Goal: Task Accomplishment & Management: Complete application form

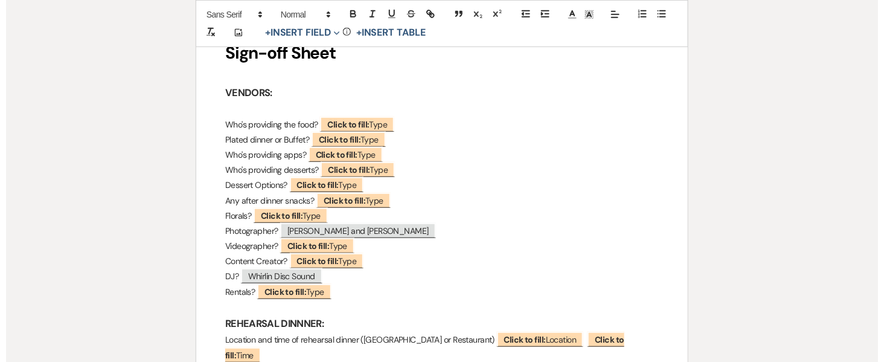
scroll to position [232, 0]
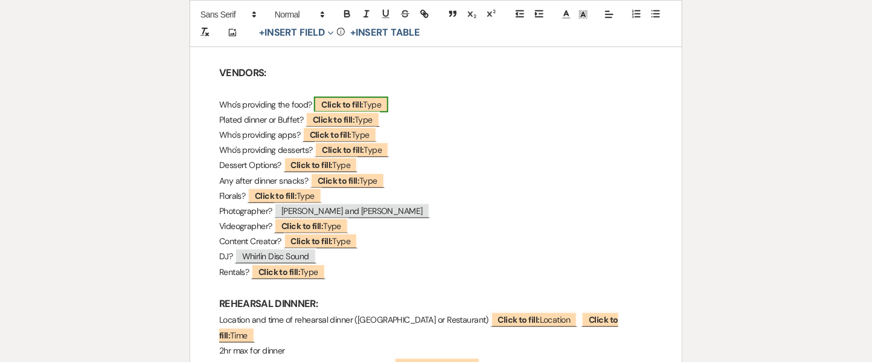
click at [369, 101] on span "Click to fill: Type" at bounding box center [351, 105] width 74 height 16
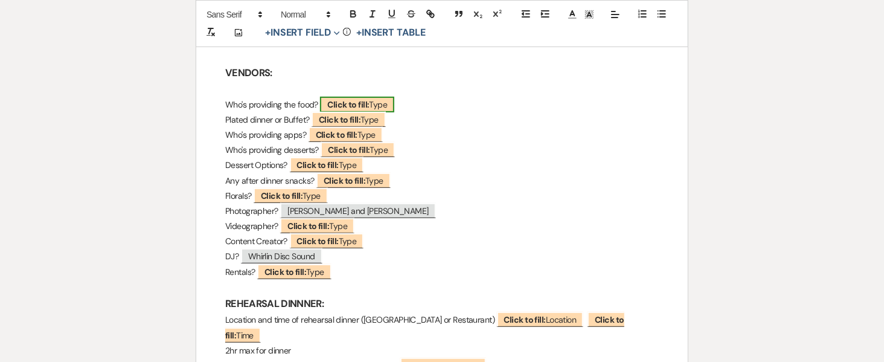
select select "Type"
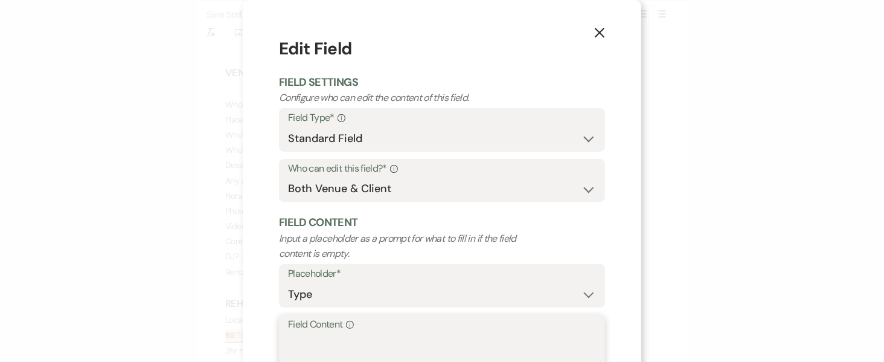
click at [329, 342] on textarea "Field Content Info" at bounding box center [442, 363] width 308 height 60
drag, startPoint x: 329, startPoint y: 341, endPoint x: 228, endPoint y: 342, distance: 101.4
click at [228, 342] on div "X Edit Field Field Settings Configure who can edit the content of this field. F…" at bounding box center [442, 181] width 884 height 362
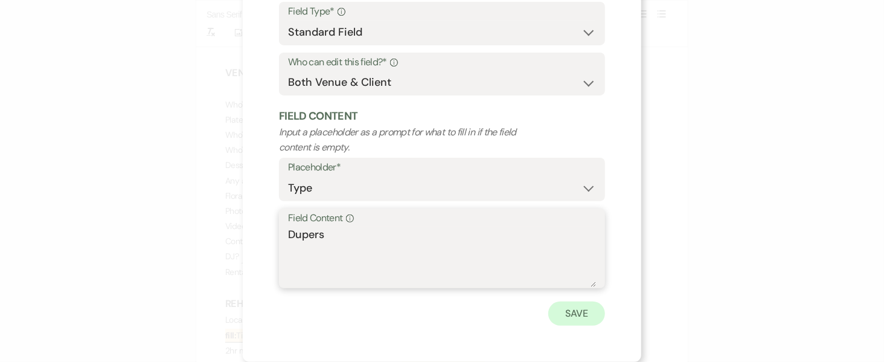
type textarea "Dupers"
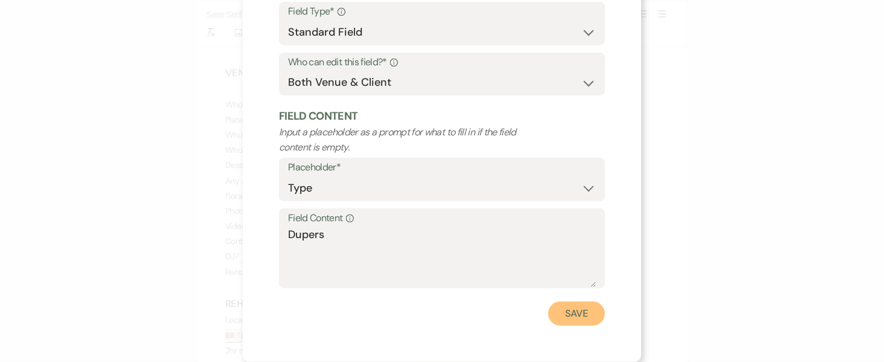
click at [573, 307] on button "Save" at bounding box center [576, 313] width 57 height 24
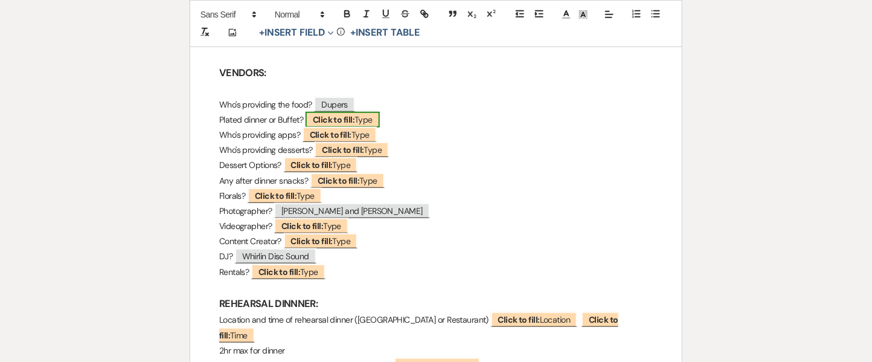
click at [354, 116] on b "Click to fill:" at bounding box center [334, 119] width 42 height 11
select select "Type"
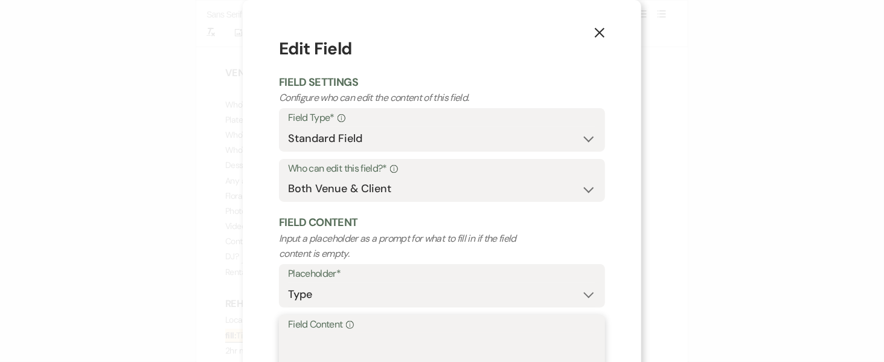
click at [339, 340] on textarea "Field Content Info" at bounding box center [442, 363] width 308 height 60
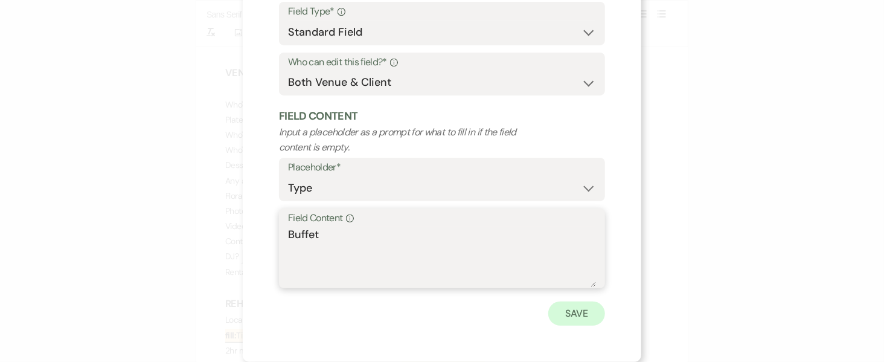
type textarea "Buffet"
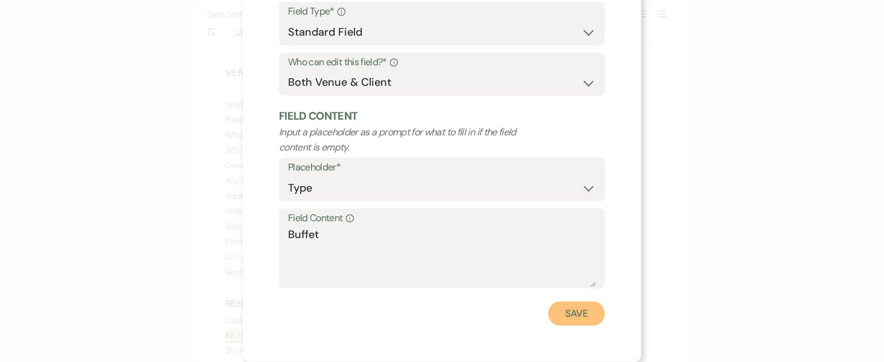
click at [588, 314] on button "Save" at bounding box center [576, 313] width 57 height 24
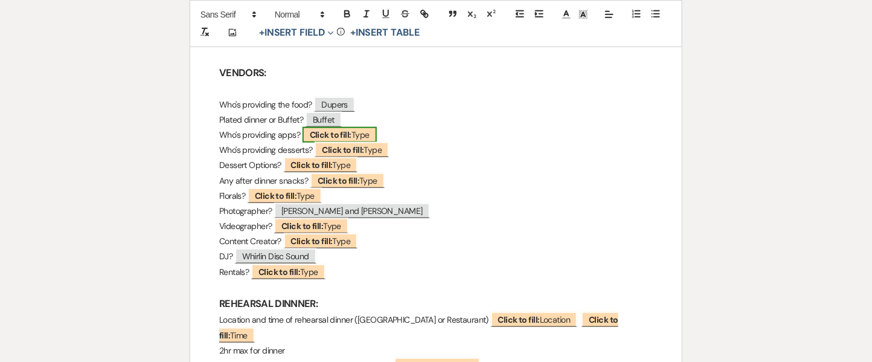
click at [356, 130] on span "Click to fill: Type" at bounding box center [339, 135] width 74 height 16
select select "Type"
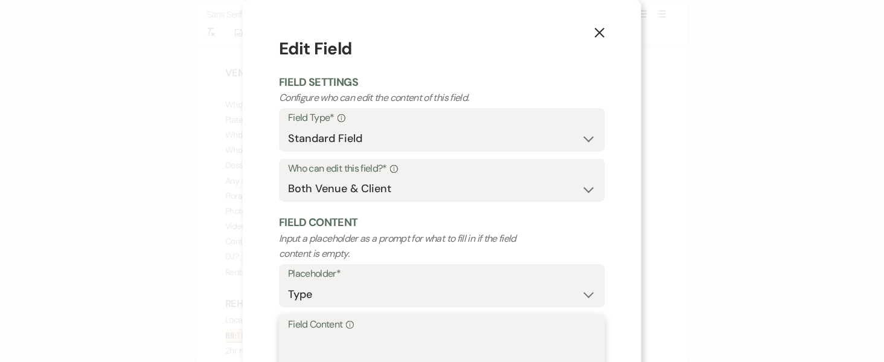
click at [338, 341] on textarea "Field Content Info" at bounding box center [442, 363] width 308 height 60
paste textarea "Dupers"
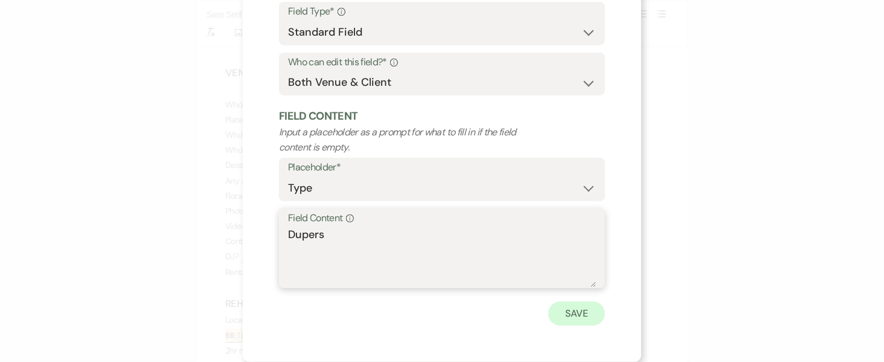
type textarea "Dupers"
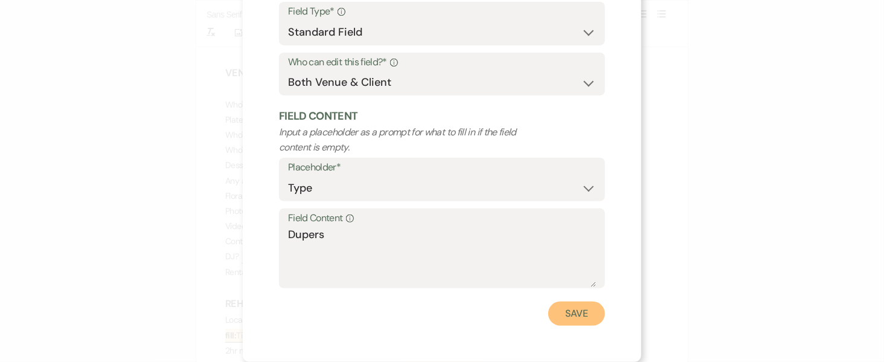
click at [577, 322] on button "Save" at bounding box center [576, 313] width 57 height 24
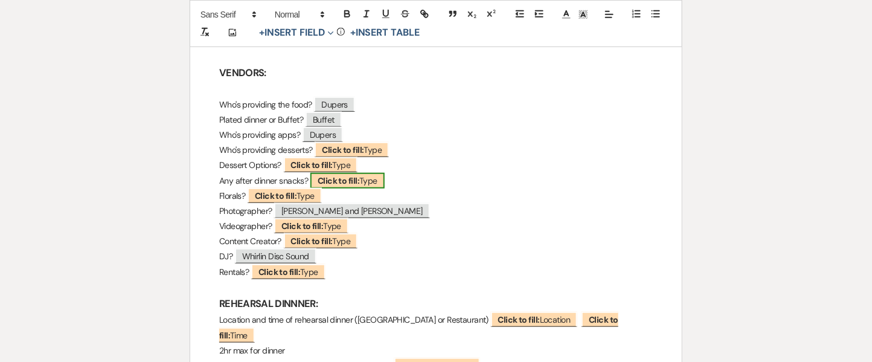
click at [343, 177] on b "Click to fill:" at bounding box center [338, 180] width 42 height 11
select select "Type"
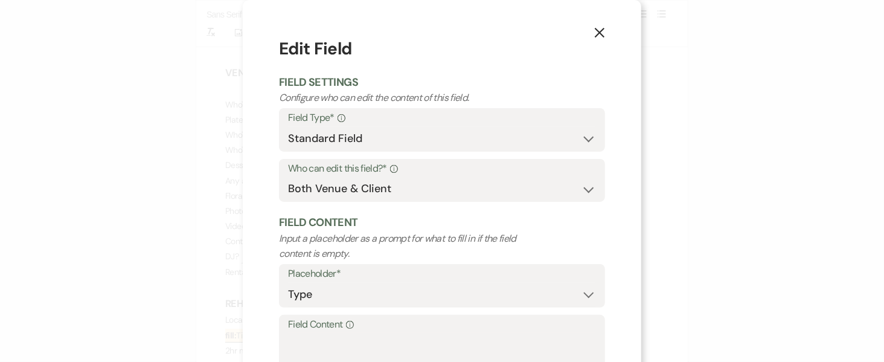
click at [594, 37] on icon "X" at bounding box center [599, 32] width 11 height 11
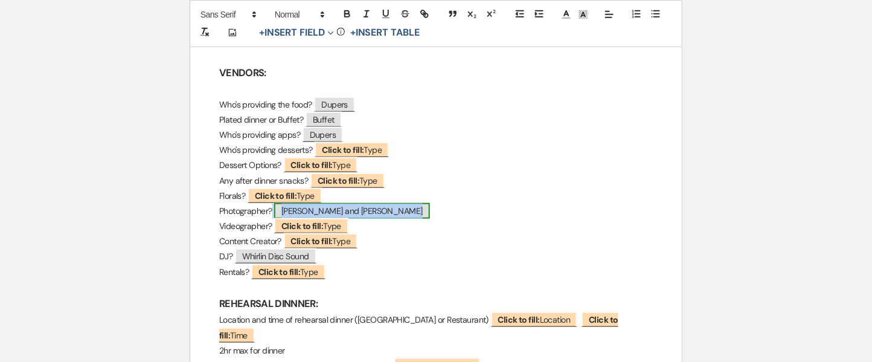
click at [361, 212] on span "[PERSON_NAME] and [PERSON_NAME]" at bounding box center [352, 211] width 156 height 16
select select "Type"
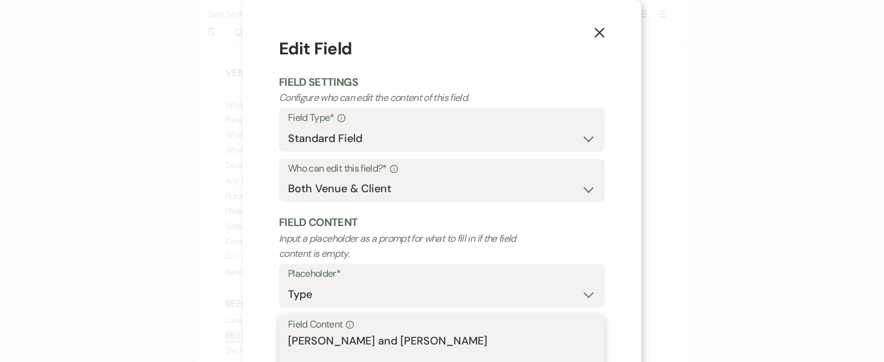
drag, startPoint x: 330, startPoint y: 337, endPoint x: 383, endPoint y: 345, distance: 53.2
click at [383, 345] on textarea "[PERSON_NAME] and [PERSON_NAME]" at bounding box center [442, 363] width 308 height 60
click at [451, 340] on textarea "[PERSON_NAME]" at bounding box center [442, 363] width 308 height 60
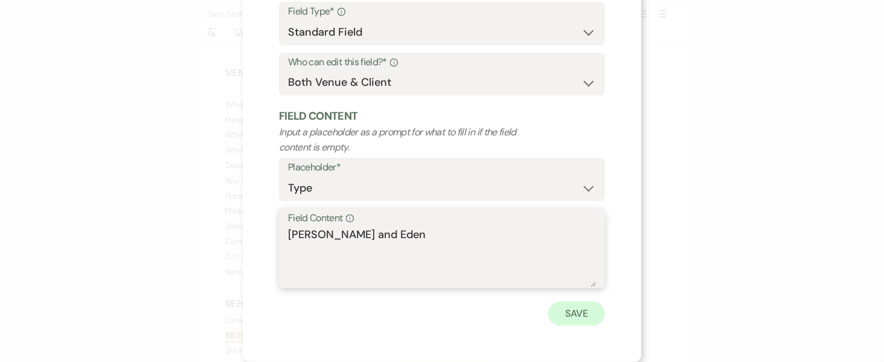
type textarea "[PERSON_NAME] and Eden"
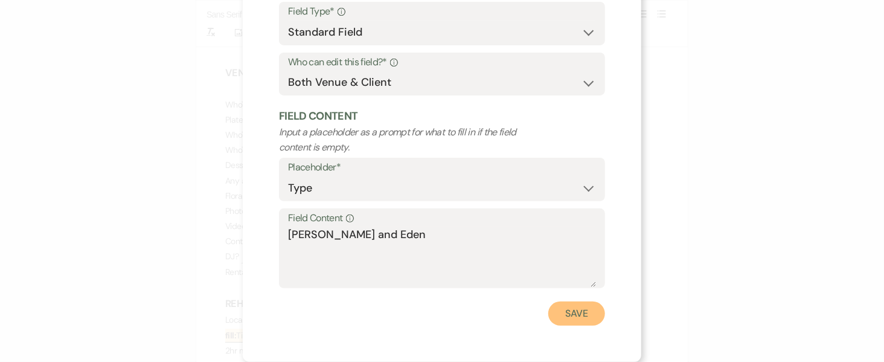
click at [581, 320] on button "Save" at bounding box center [576, 313] width 57 height 24
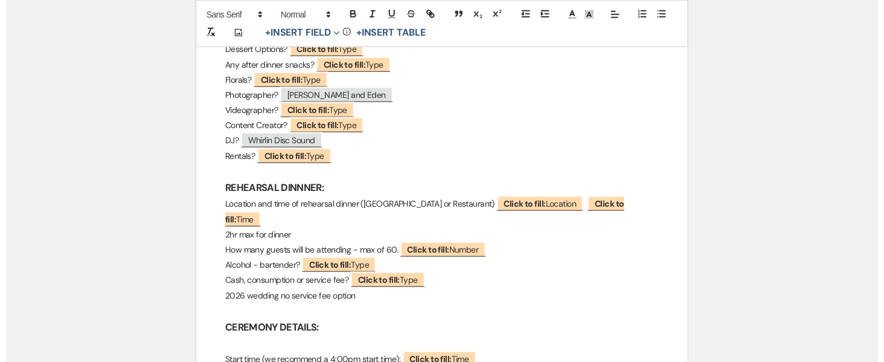
scroll to position [343, 0]
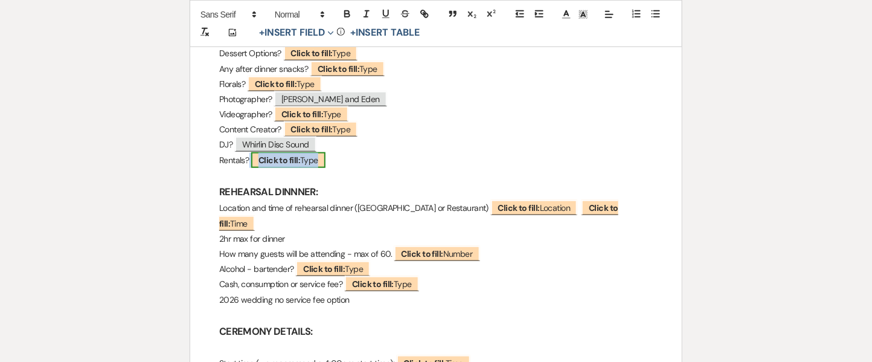
click at [296, 162] on b "Click to fill:" at bounding box center [279, 160] width 42 height 11
select select "Type"
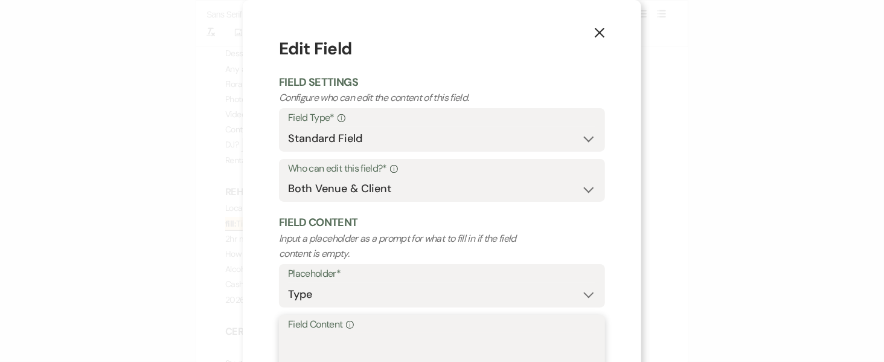
click at [343, 350] on textarea "Field Content Info" at bounding box center [442, 363] width 308 height 60
type textarea "F"
type textarea "N"
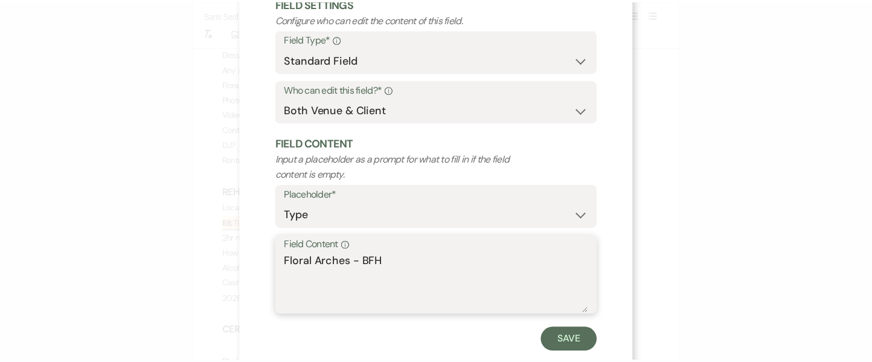
scroll to position [106, 0]
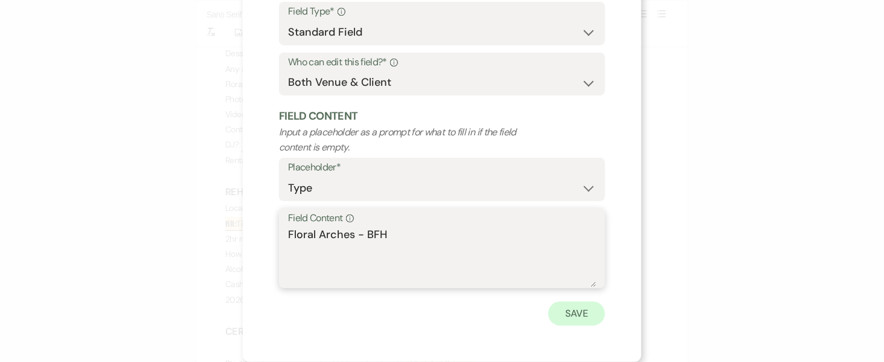
type textarea "Floral Arches - BFH"
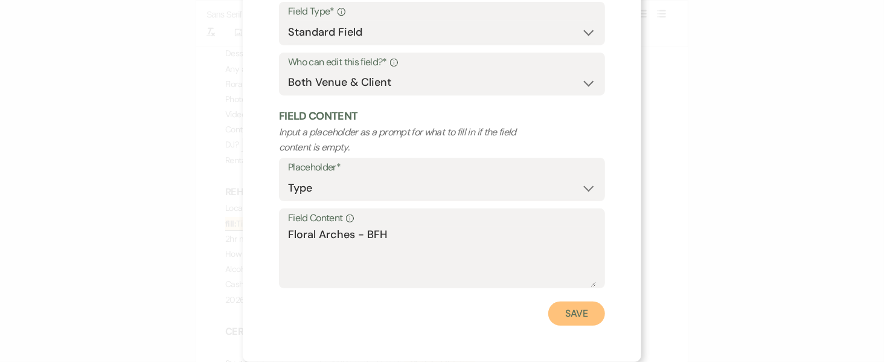
click at [578, 307] on button "Save" at bounding box center [576, 313] width 57 height 24
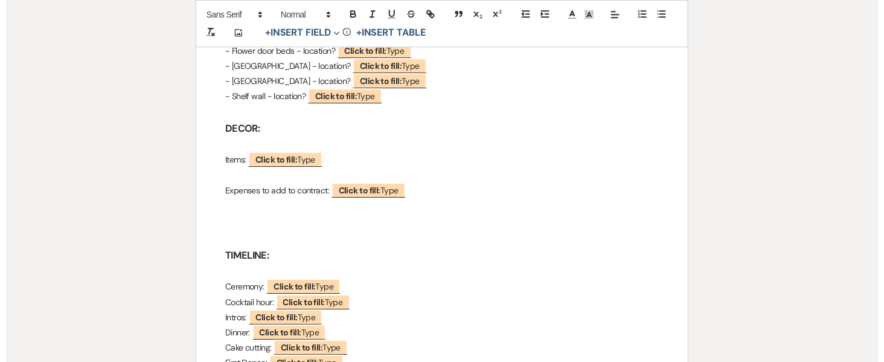
scroll to position [1249, 0]
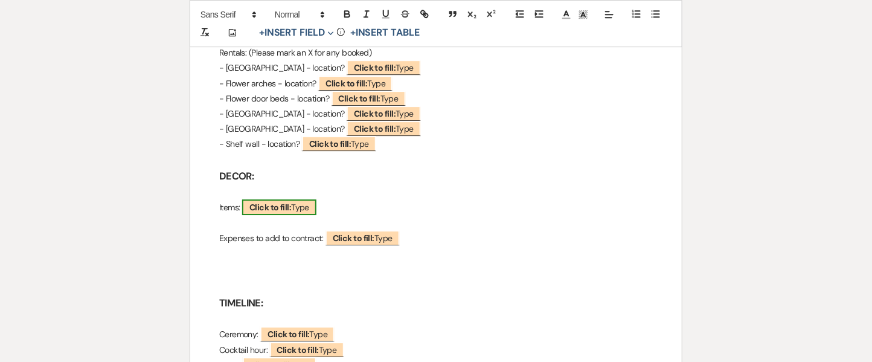
click at [282, 202] on b "Click to fill:" at bounding box center [270, 207] width 42 height 11
select select "Type"
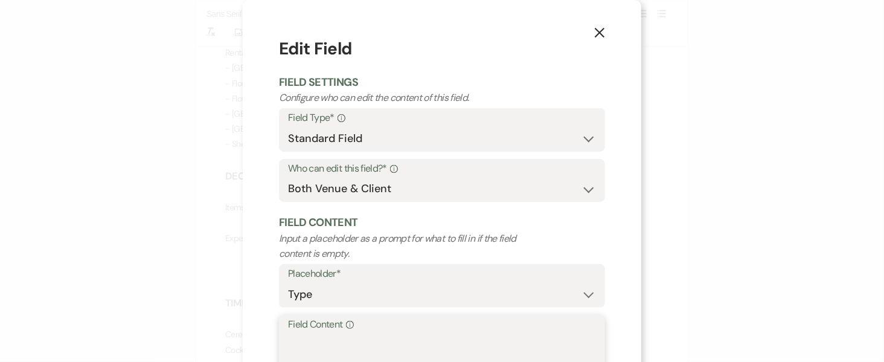
click at [324, 341] on textarea "Field Content Info" at bounding box center [442, 363] width 308 height 60
type textarea "Gold stands, floating candes"
